Goal: Check status

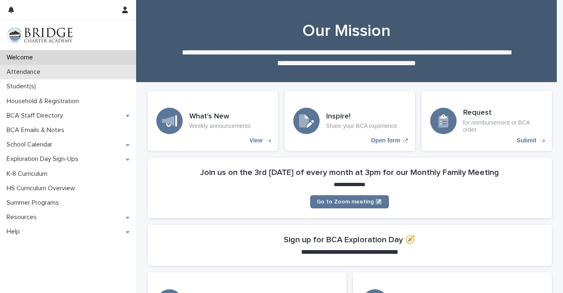
click at [78, 72] on div "Attendance" at bounding box center [68, 72] width 136 height 14
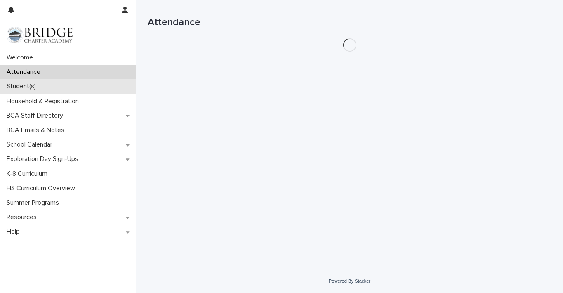
click at [35, 83] on p "Student(s)" at bounding box center [22, 86] width 39 height 8
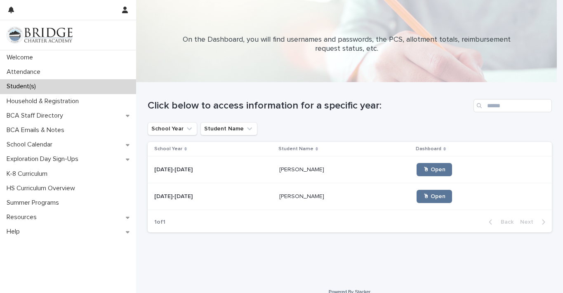
click at [311, 200] on p at bounding box center [344, 196] width 131 height 7
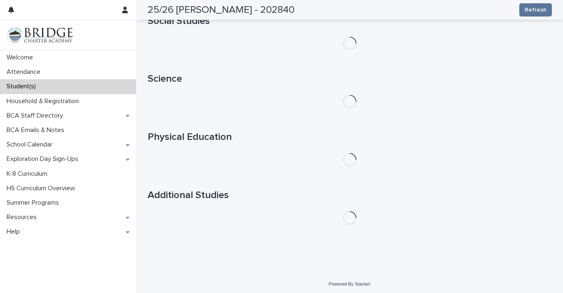
scroll to position [273, 0]
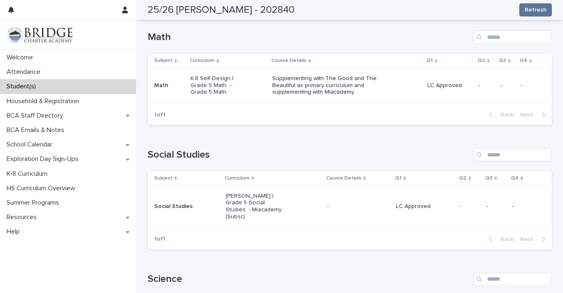
click at [282, 194] on div "[PERSON_NAME] | Grade 5 Social Studies - Miacademy (Subsc)" at bounding box center [273, 206] width 95 height 34
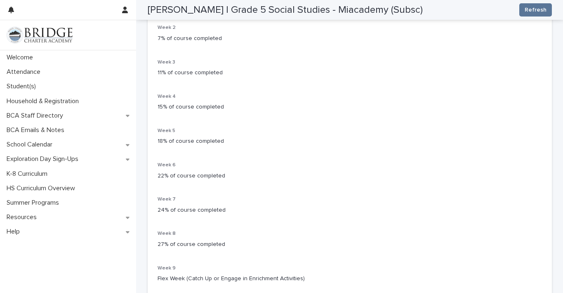
scroll to position [185, 0]
